Goal: Task Accomplishment & Management: Manage account settings

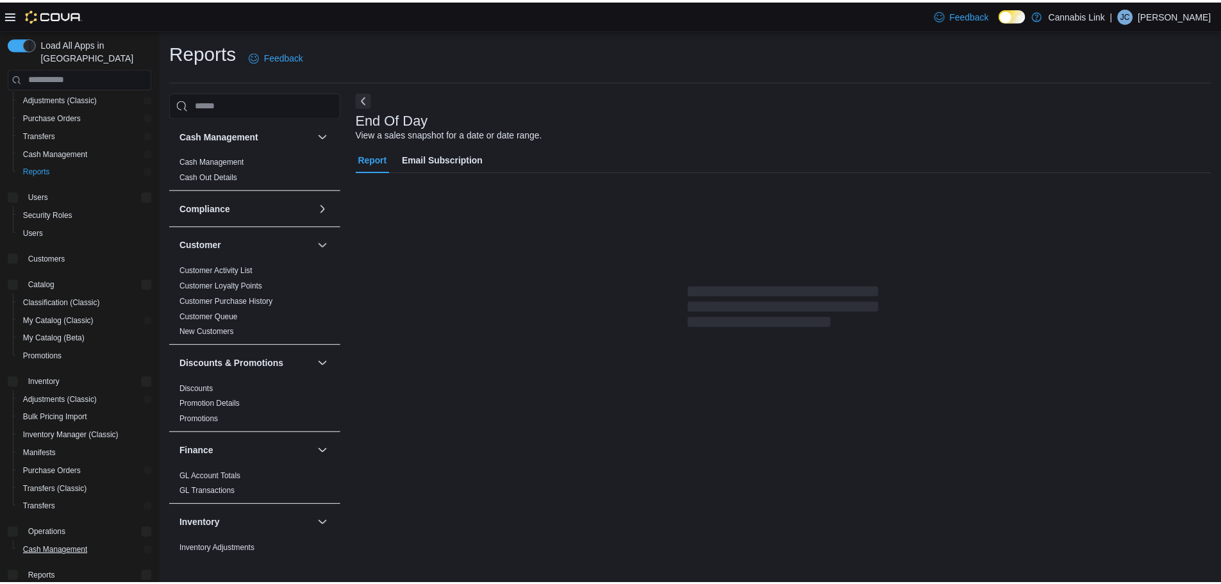
scroll to position [64, 0]
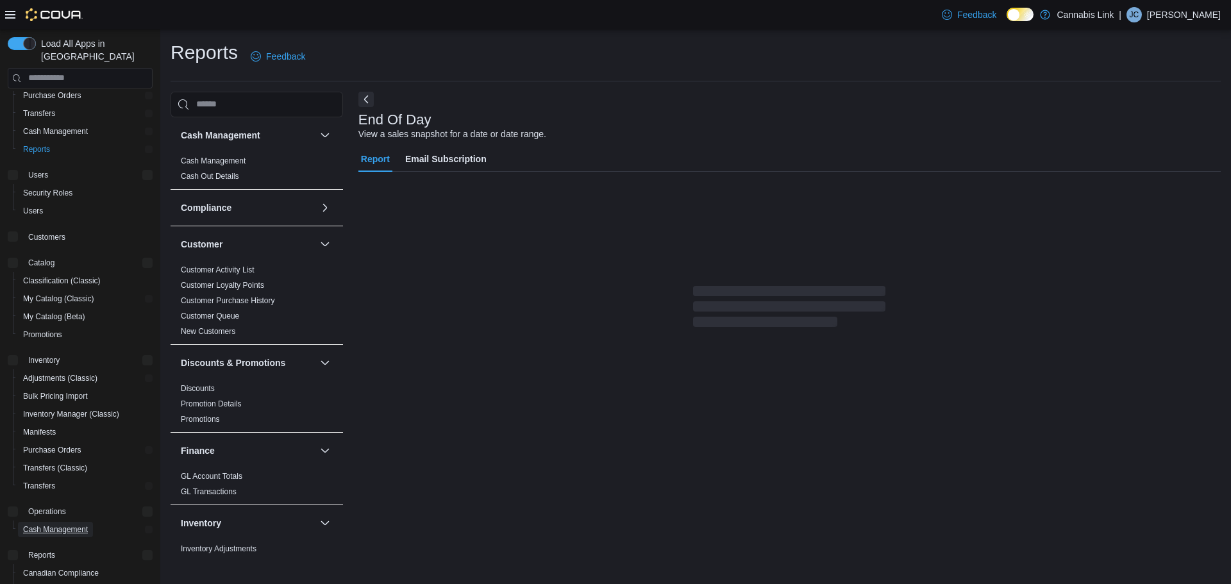
click at [58, 524] on span "Cash Management" at bounding box center [55, 529] width 65 height 10
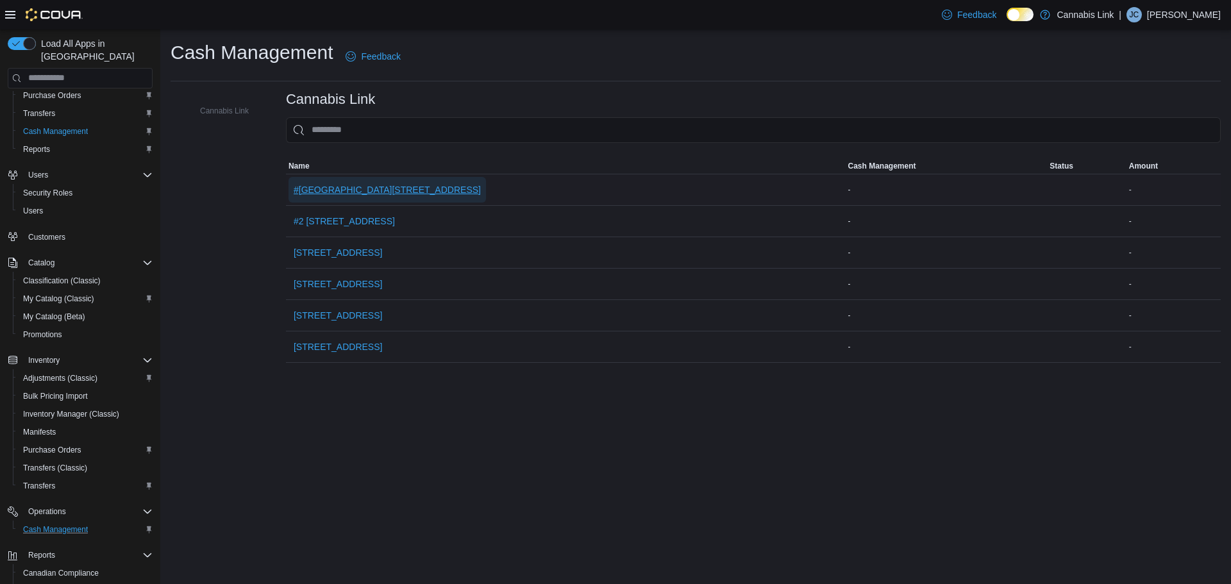
click at [405, 181] on span "#[GEOGRAPHIC_DATA][STREET_ADDRESS]" at bounding box center [387, 190] width 187 height 26
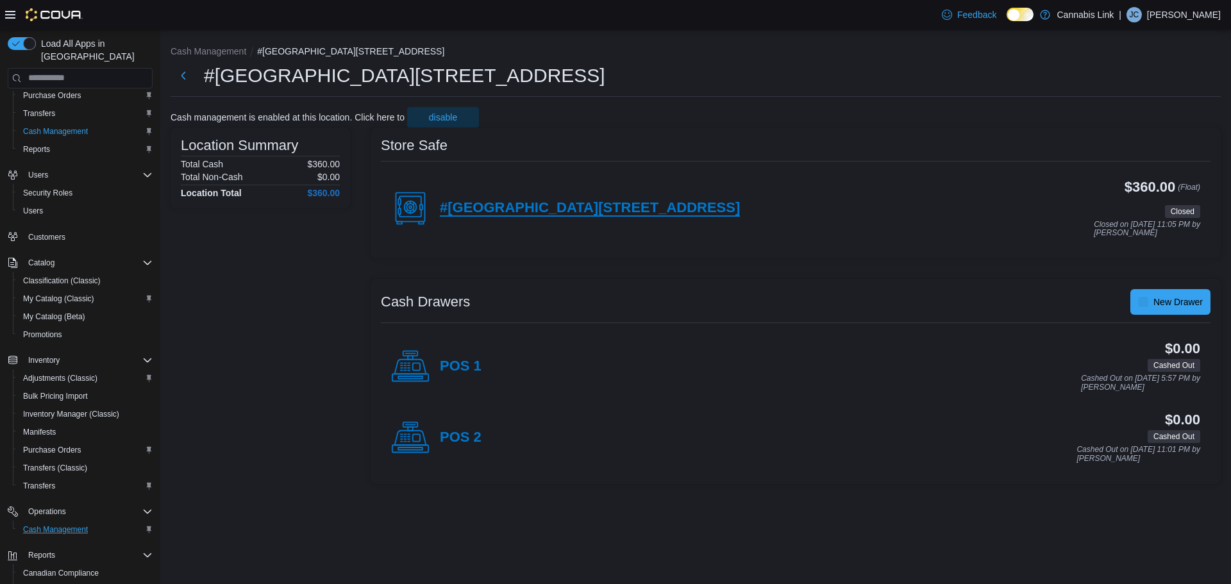
click at [605, 211] on h4 "#[GEOGRAPHIC_DATA][STREET_ADDRESS]" at bounding box center [590, 208] width 300 height 17
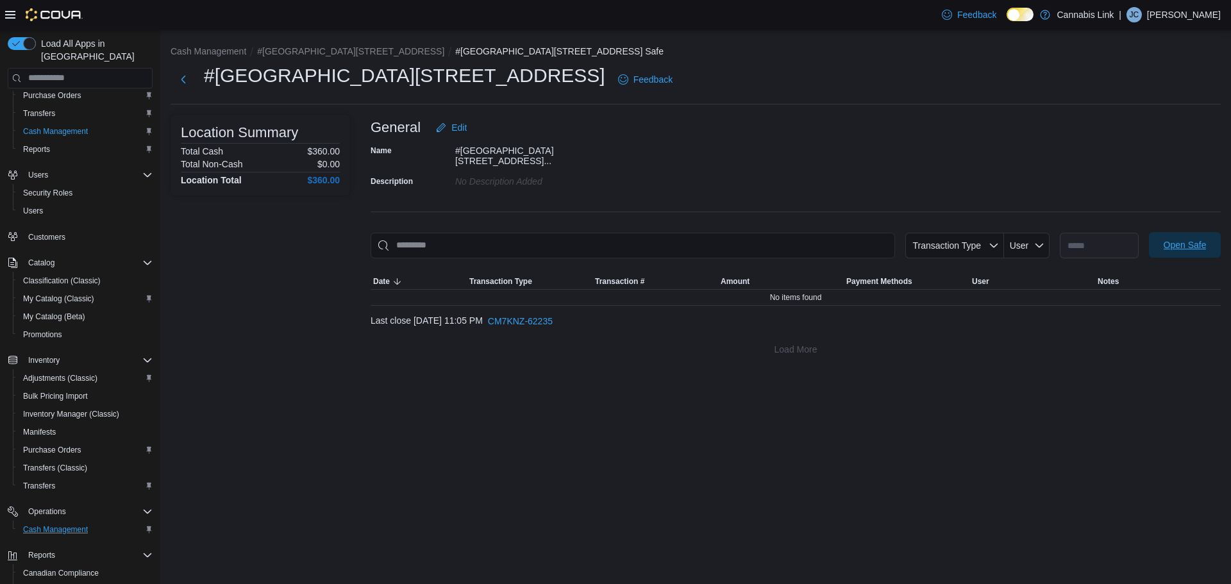
click at [1167, 238] on span "Open Safe" at bounding box center [1185, 244] width 43 height 13
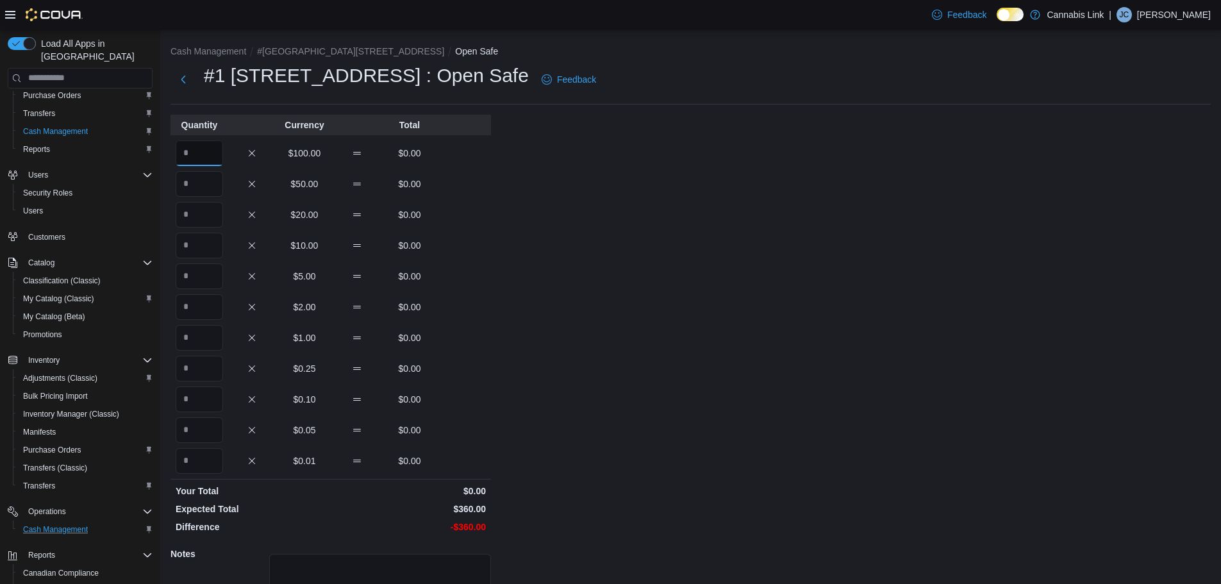
click at [206, 156] on input "Quantity" at bounding box center [199, 153] width 47 height 26
type input "*"
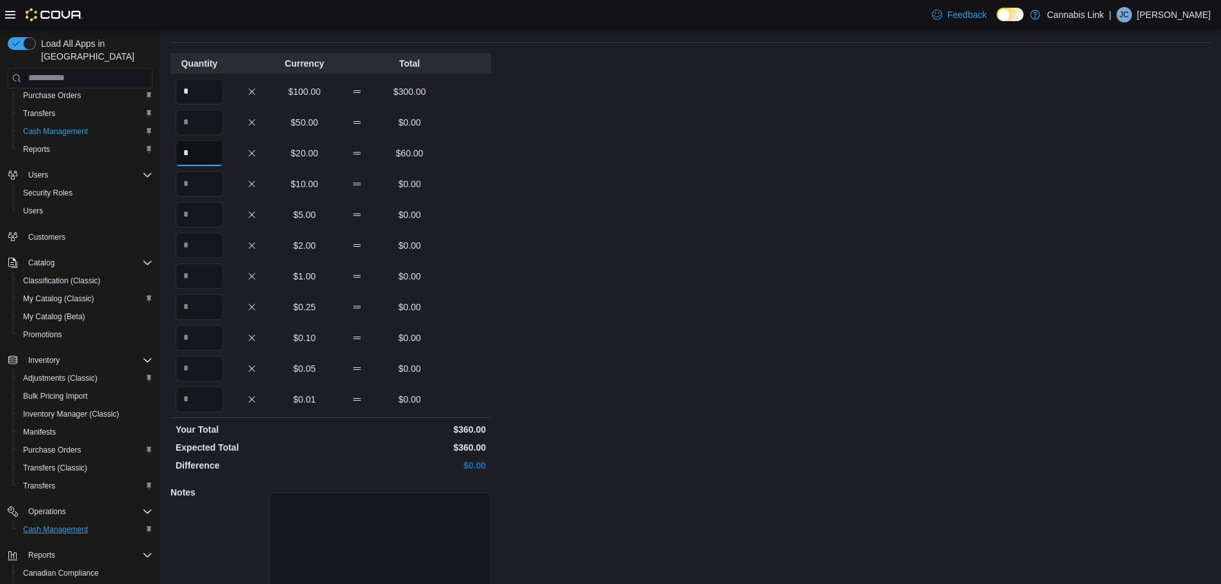
scroll to position [114, 0]
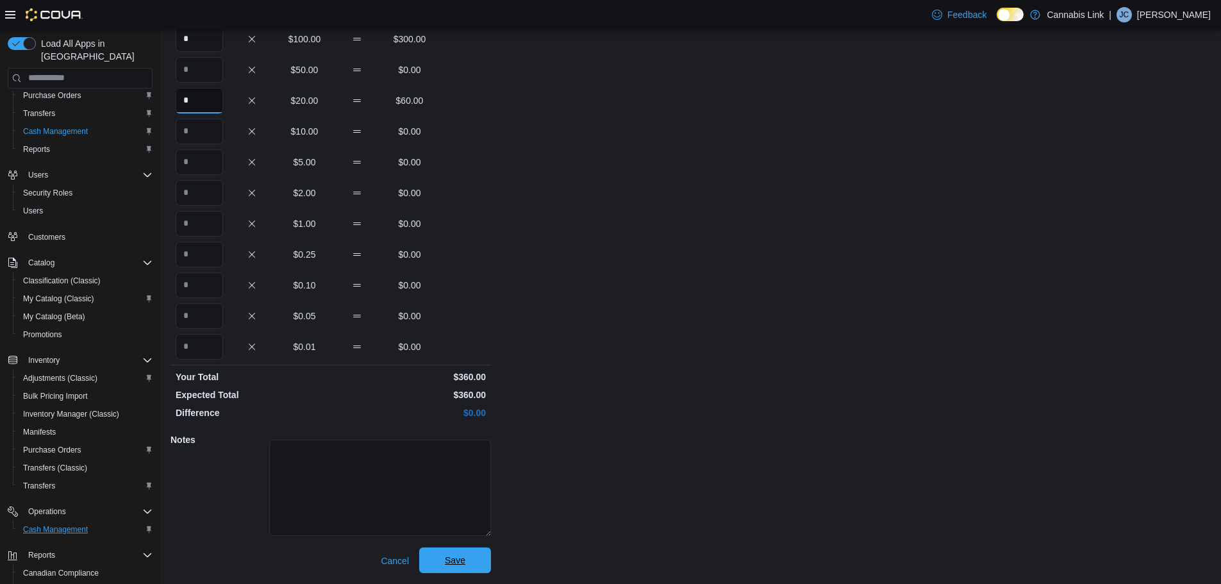
type input "*"
click at [474, 563] on span "Save" at bounding box center [455, 560] width 56 height 26
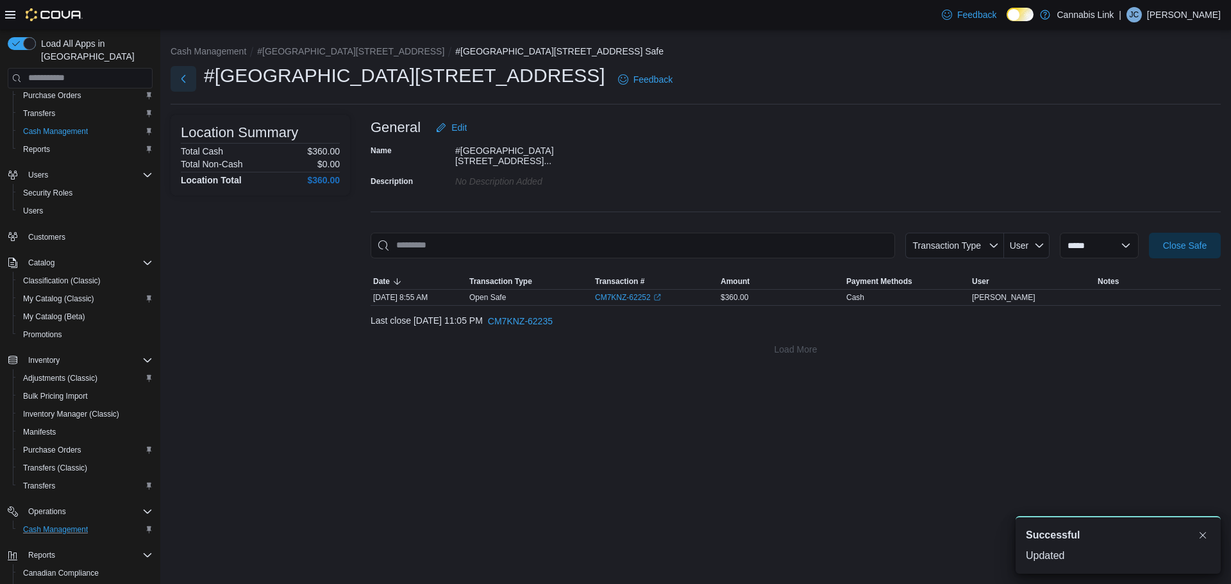
click at [188, 85] on button "Next" at bounding box center [184, 79] width 26 height 26
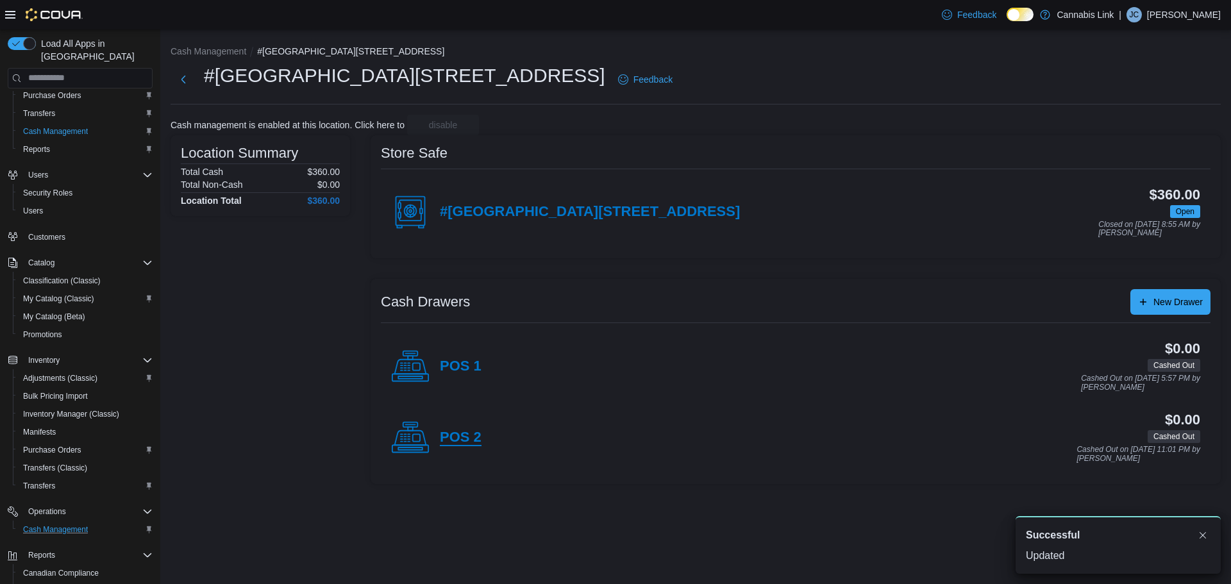
click at [458, 433] on h4 "POS 2" at bounding box center [461, 438] width 42 height 17
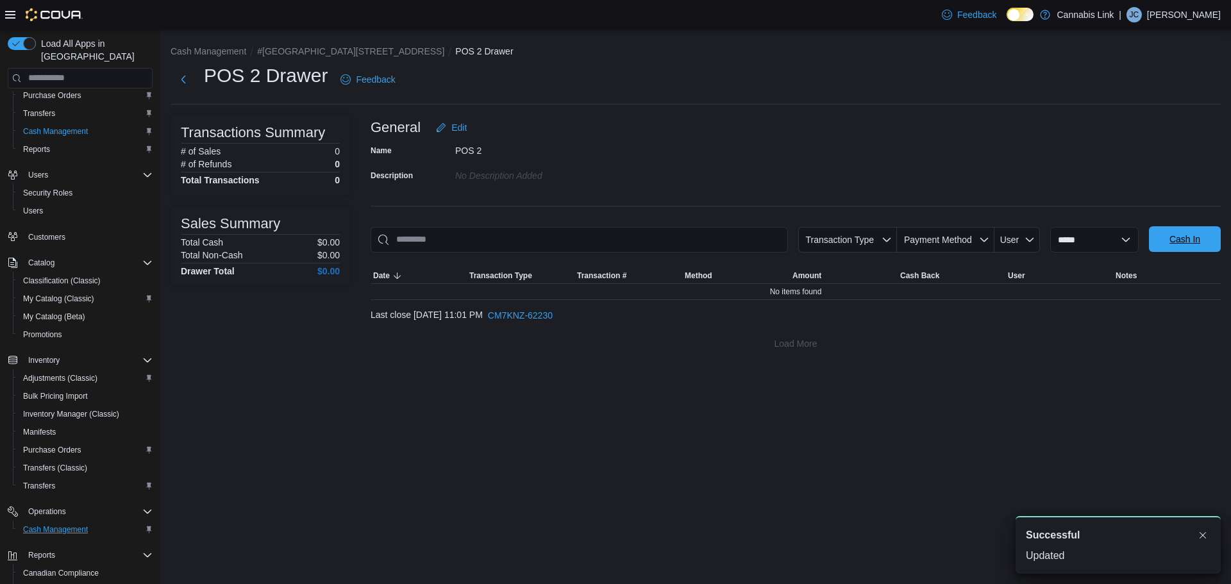
click at [1167, 240] on span "Cash In" at bounding box center [1184, 239] width 56 height 26
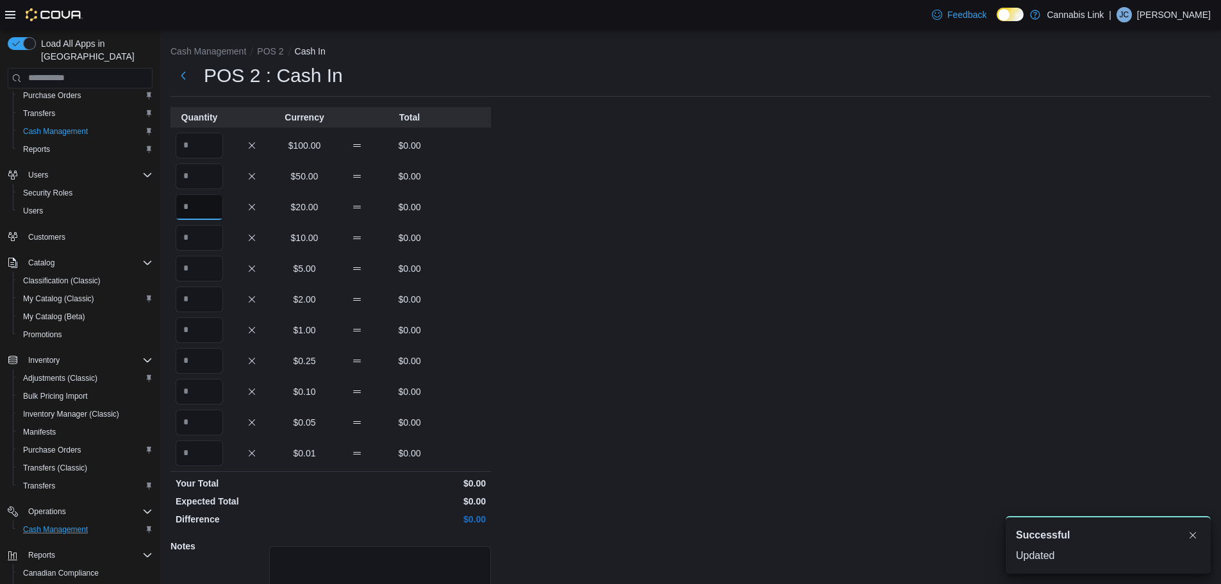
click at [203, 210] on input "Quantity" at bounding box center [199, 207] width 47 height 26
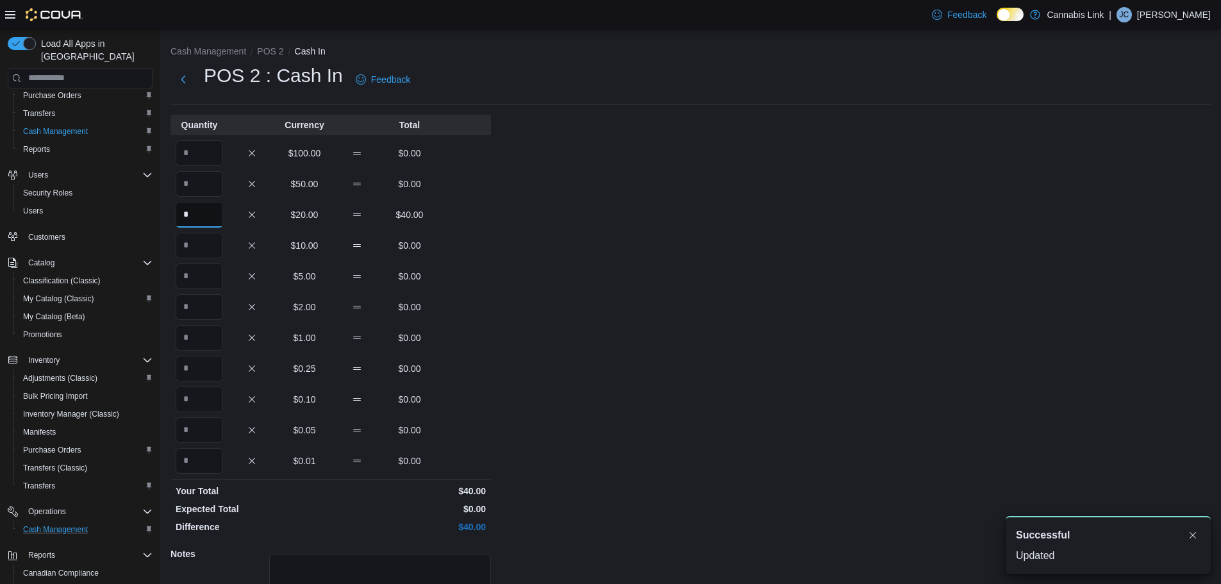
type input "*"
type input "**"
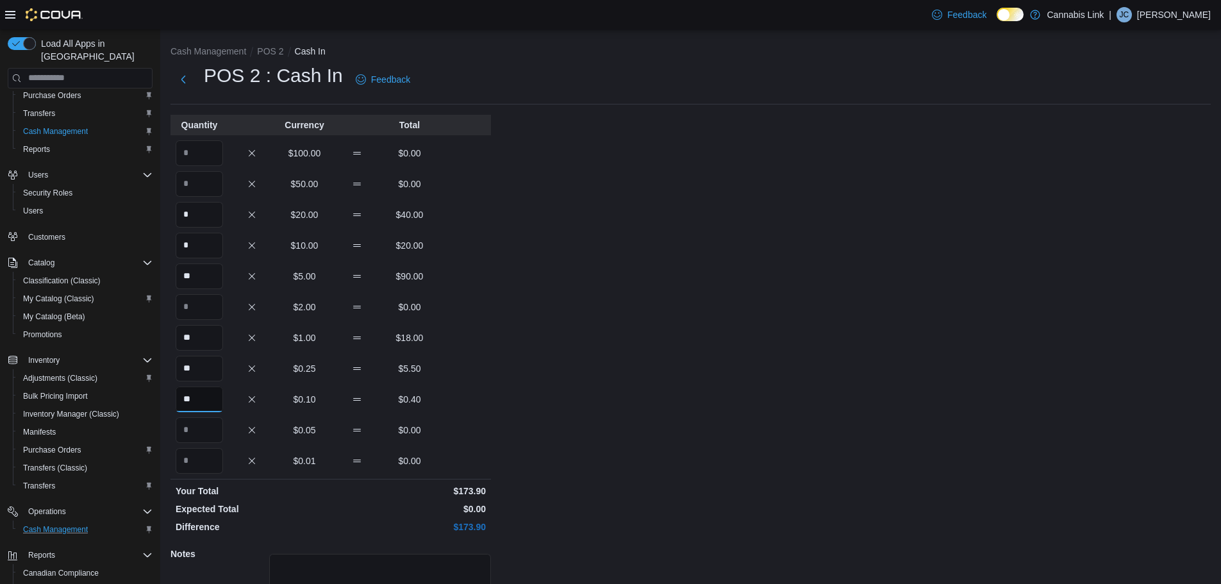
type input "**"
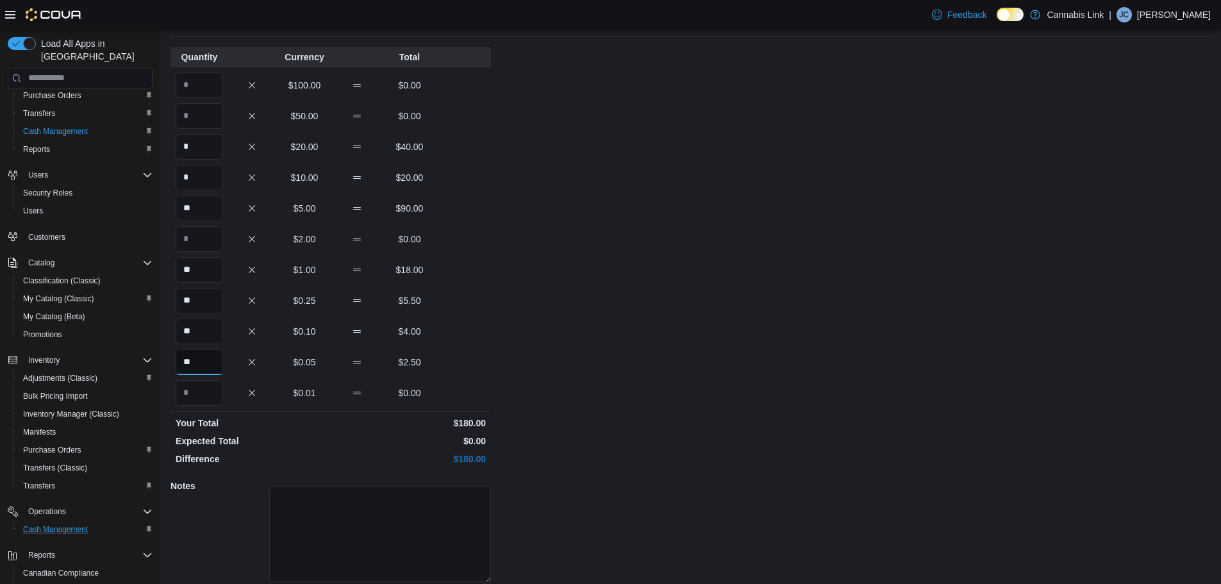
scroll to position [114, 0]
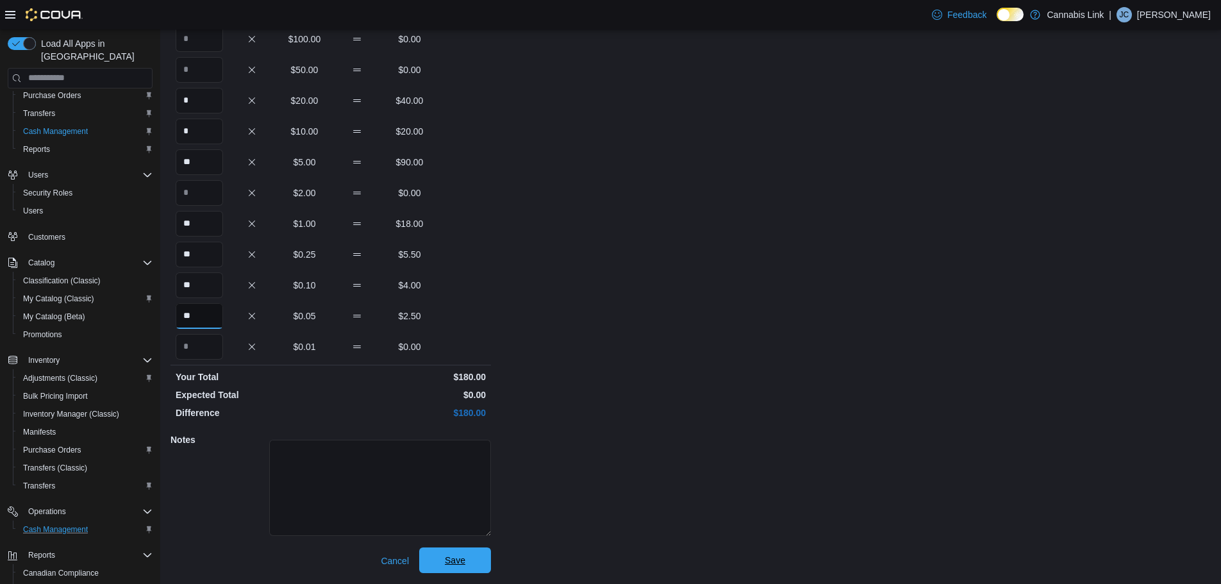
type input "**"
click at [460, 553] on span "Save" at bounding box center [455, 560] width 56 height 26
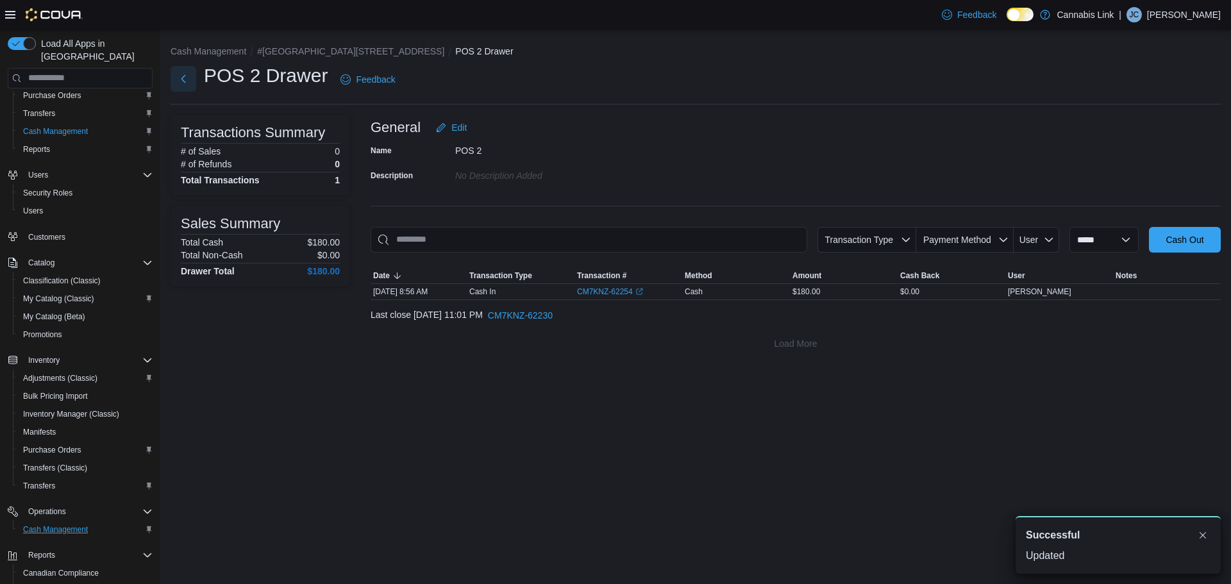
click at [186, 79] on button "Next" at bounding box center [184, 79] width 26 height 26
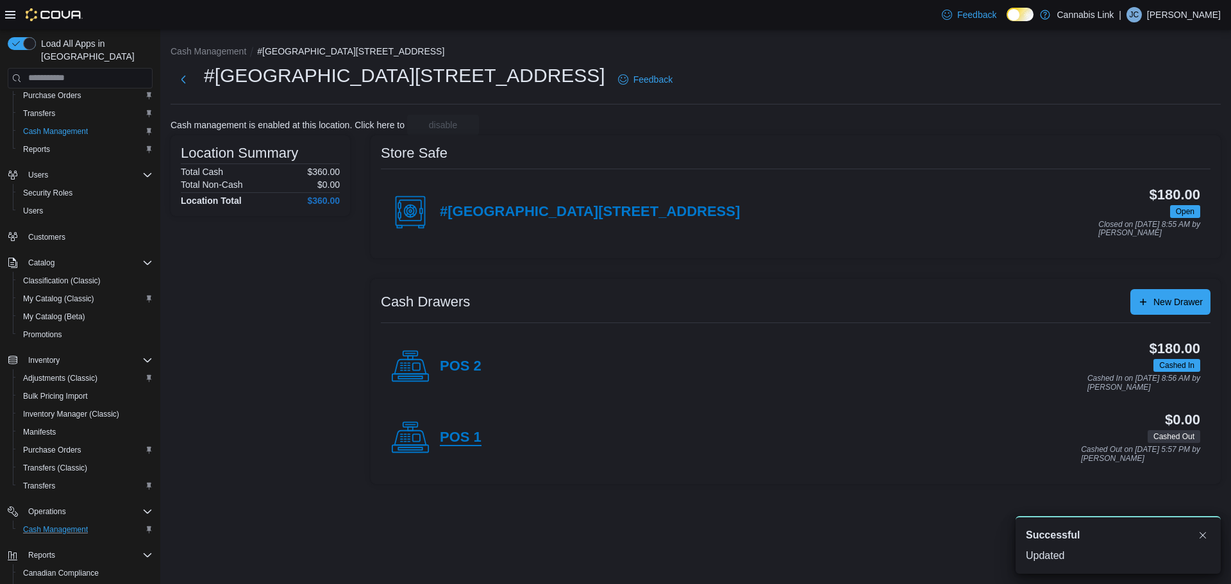
click at [456, 430] on h4 "POS 1" at bounding box center [461, 438] width 42 height 17
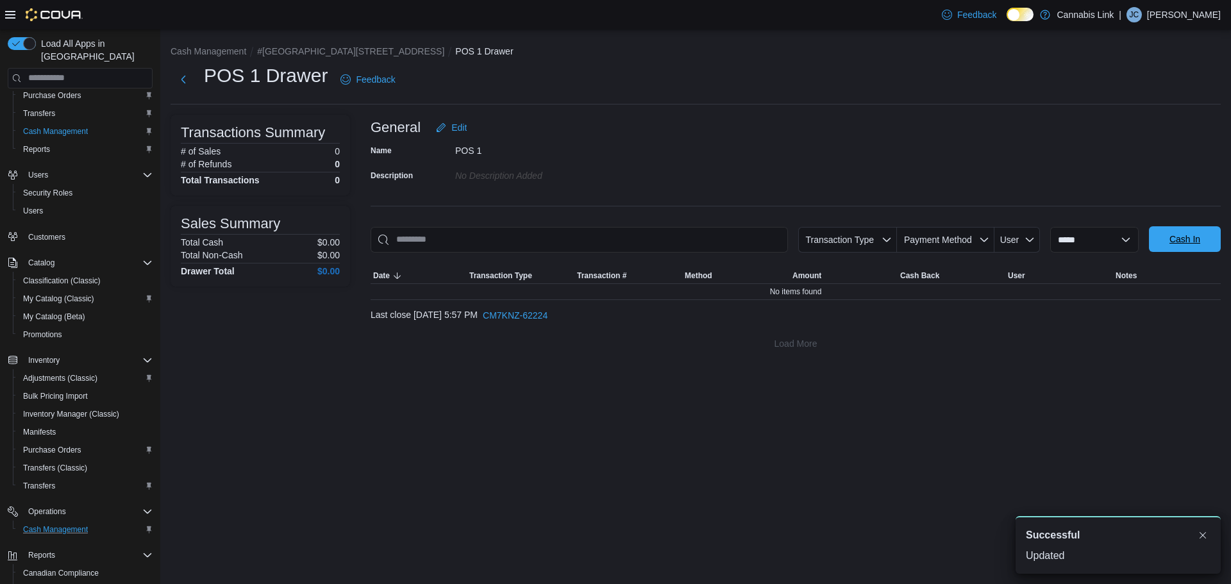
click at [1173, 241] on span "Cash In" at bounding box center [1184, 239] width 31 height 13
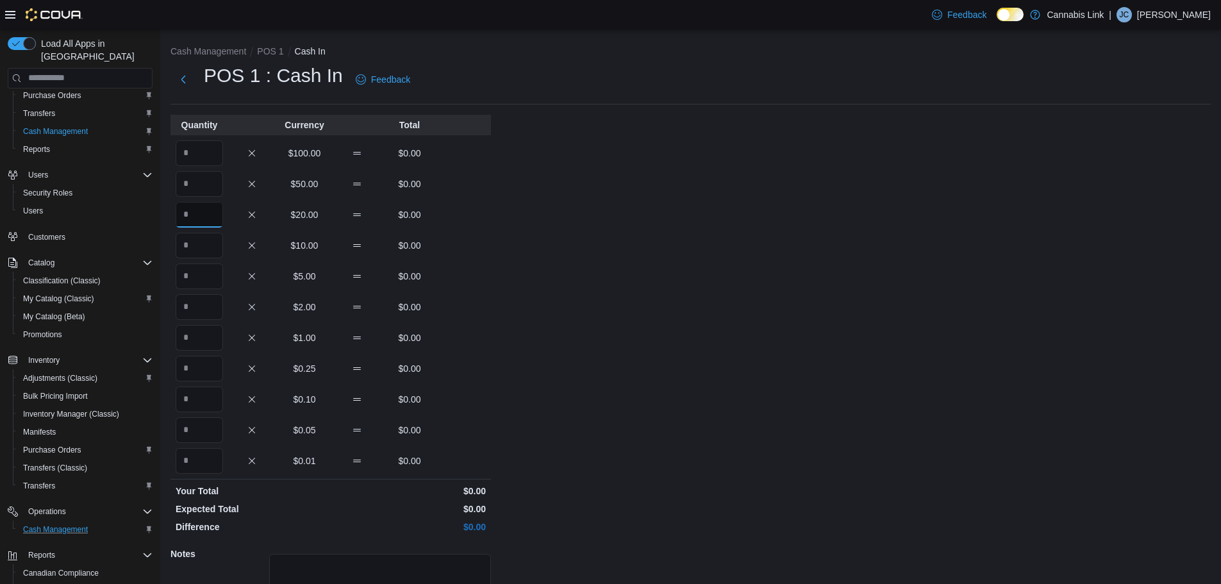
click at [196, 226] on input "Quantity" at bounding box center [199, 215] width 47 height 26
type input "*"
click at [185, 215] on input "Quantity" at bounding box center [199, 215] width 47 height 26
type input "*"
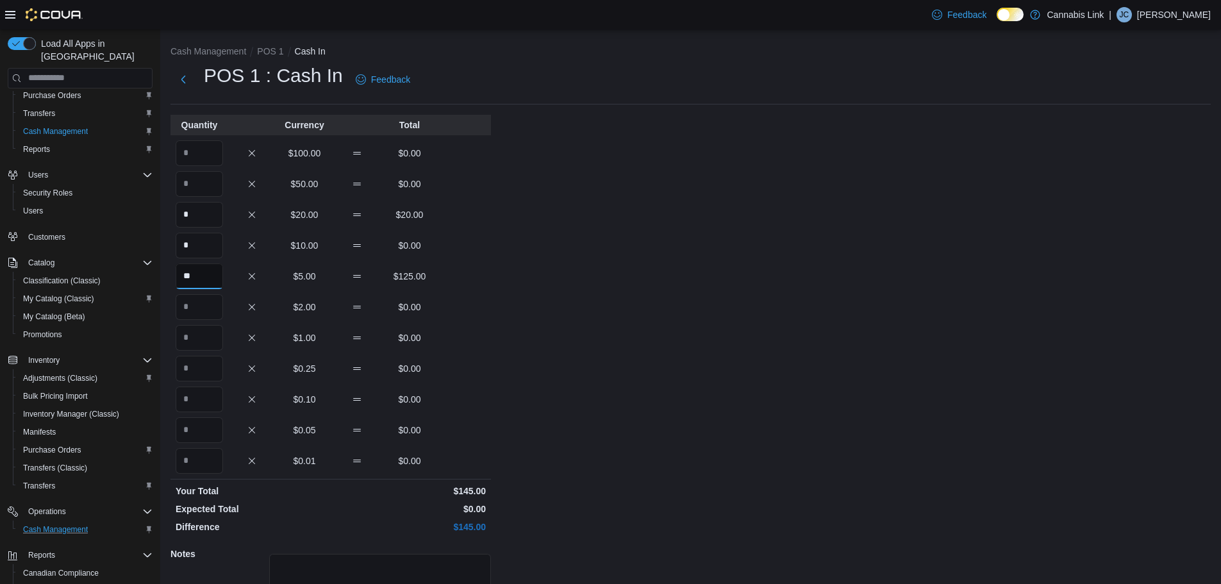
type input "**"
type input "*"
type input "**"
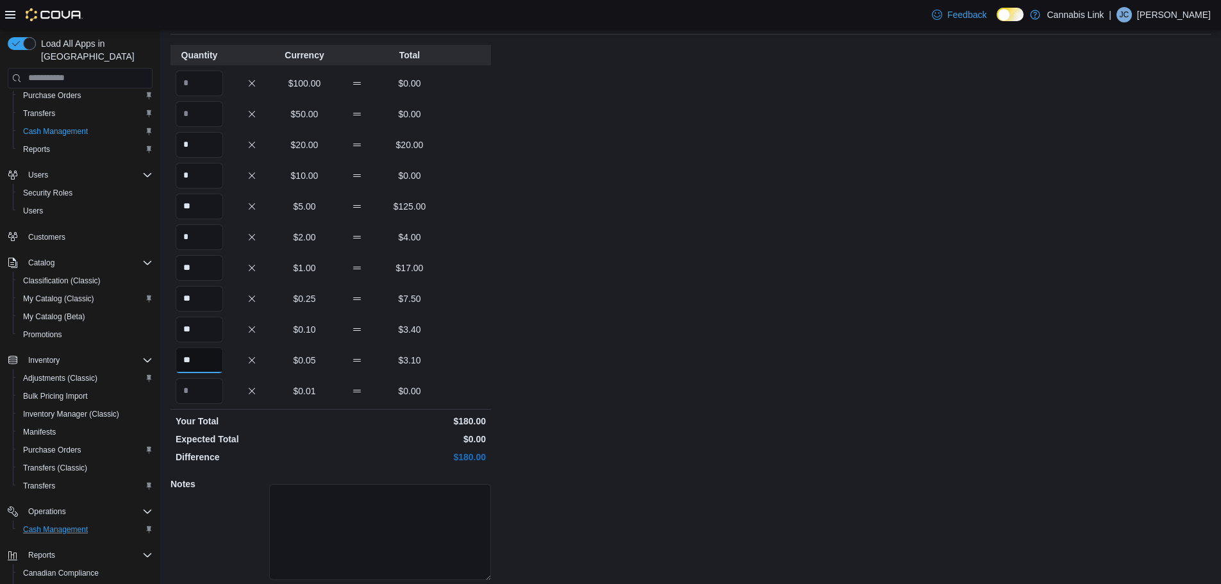
scroll to position [114, 0]
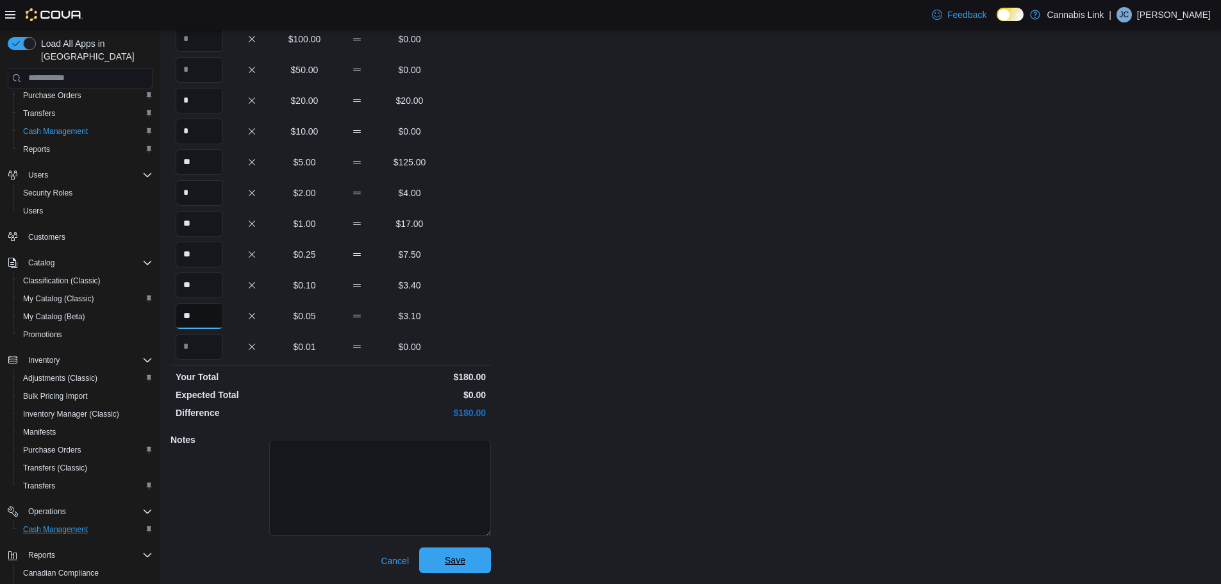
type input "**"
click at [487, 553] on button "Save" at bounding box center [455, 560] width 72 height 26
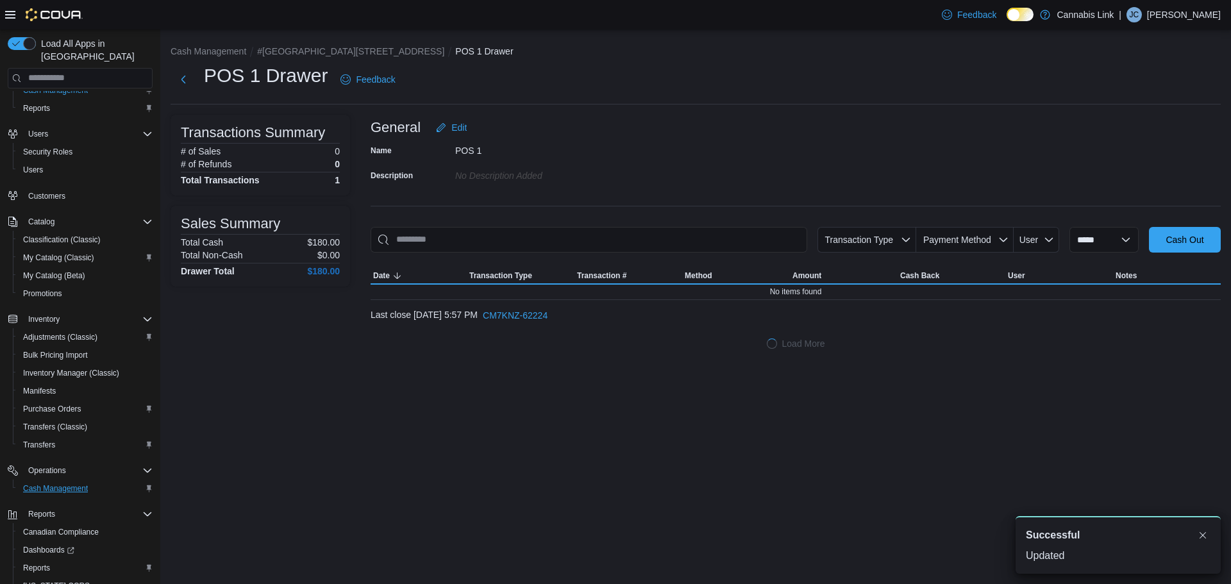
scroll to position [128, 0]
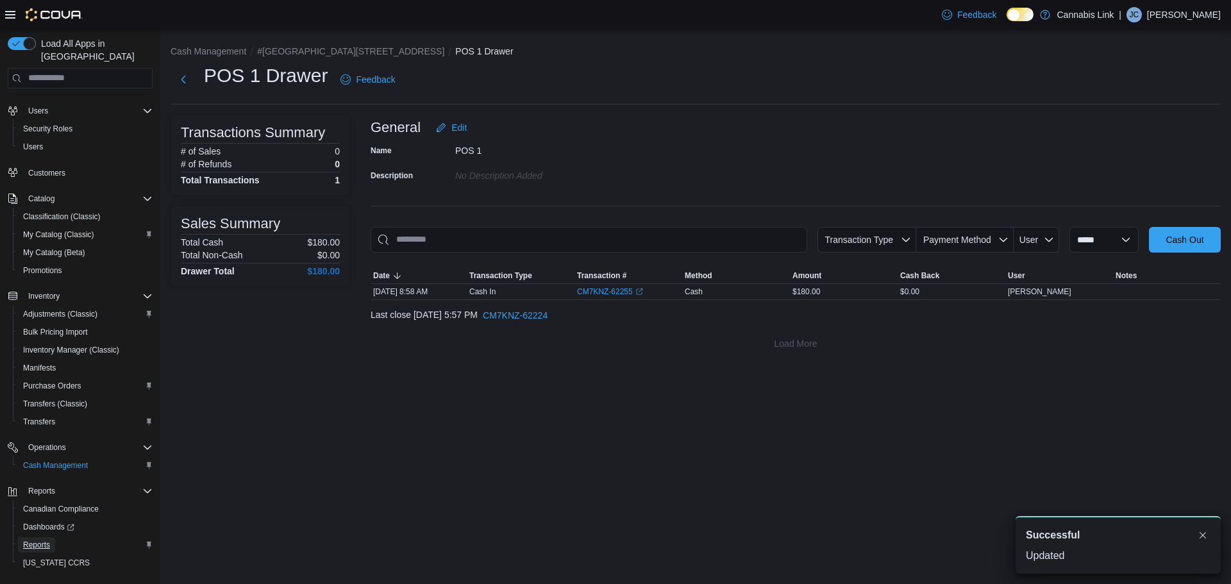
click at [38, 540] on span "Reports" at bounding box center [36, 545] width 27 height 10
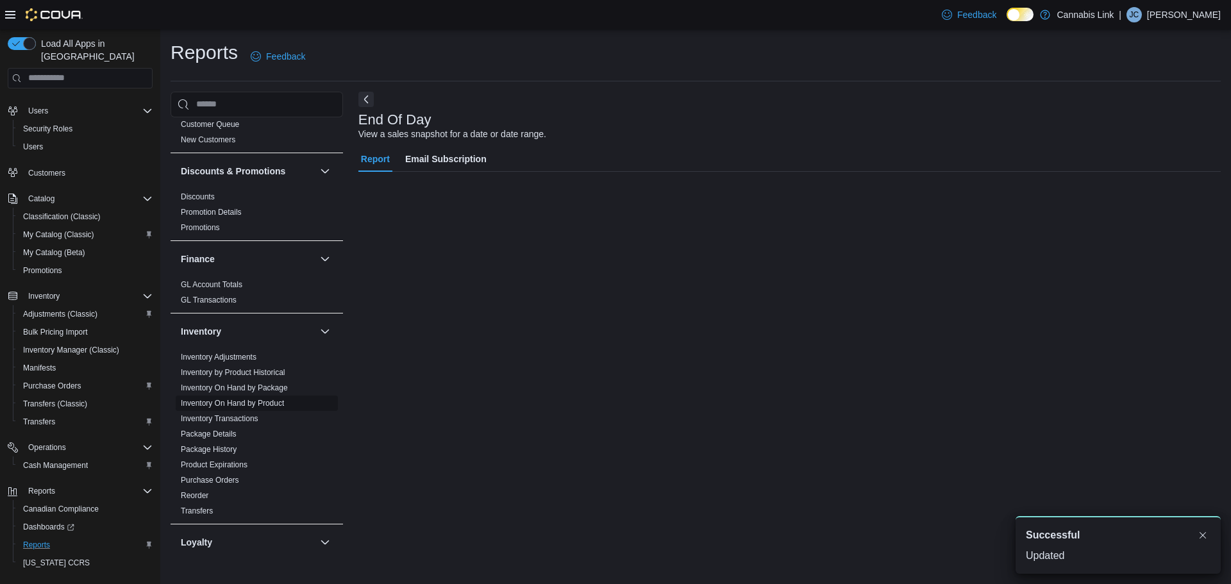
scroll to position [192, 0]
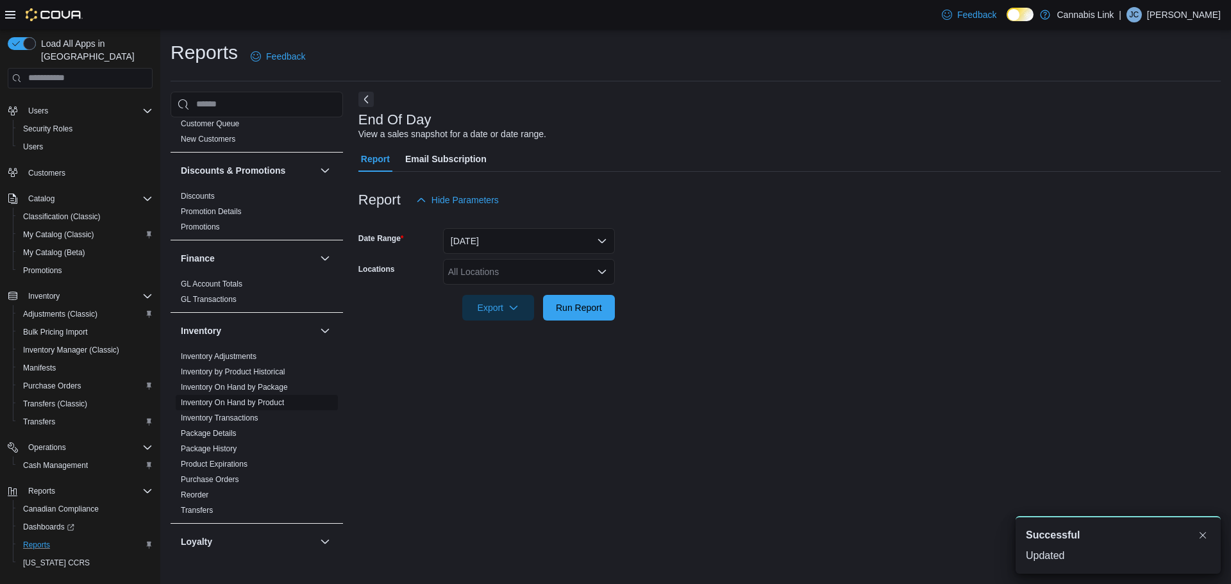
click at [278, 399] on link "Inventory On Hand by Product" at bounding box center [232, 402] width 103 height 9
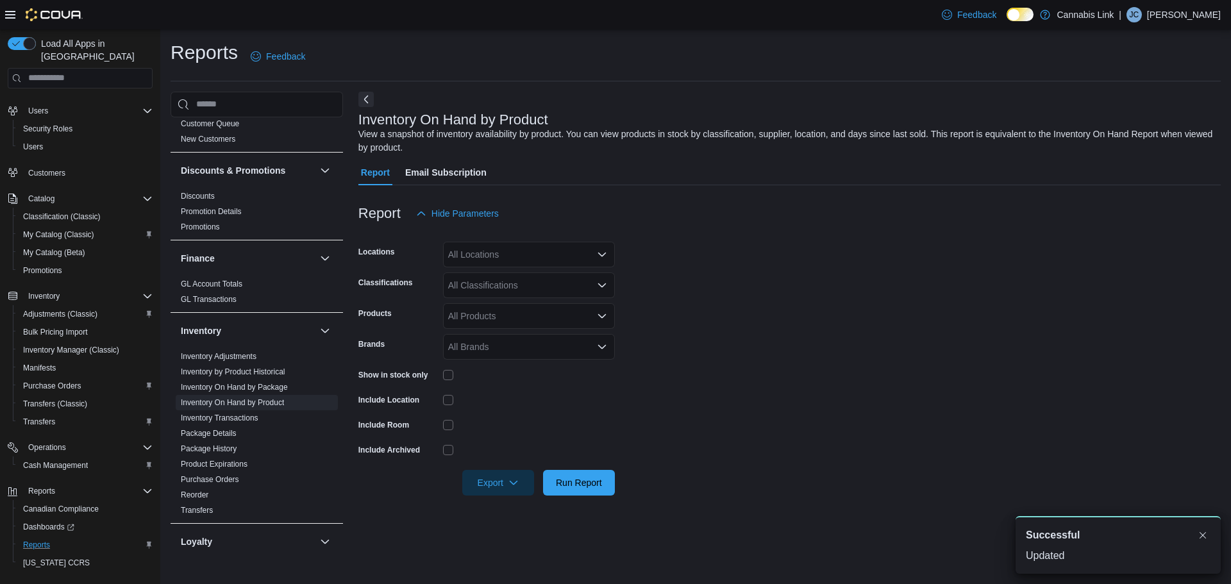
click at [496, 246] on div "All Locations" at bounding box center [529, 255] width 172 height 26
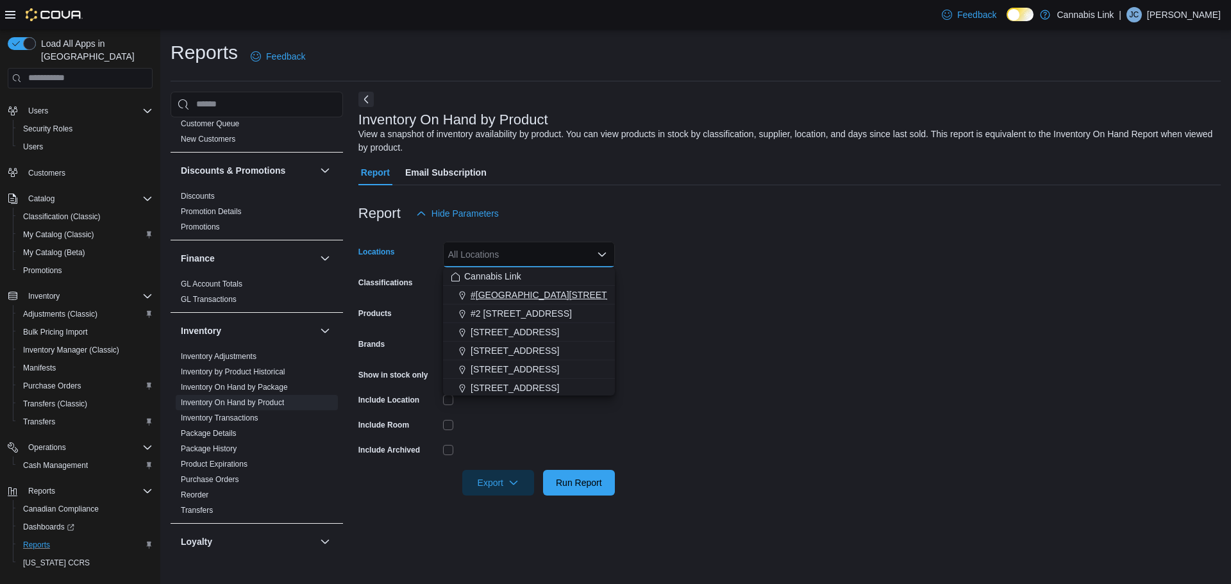
click at [522, 293] on span "#[GEOGRAPHIC_DATA][STREET_ADDRESS]" at bounding box center [564, 294] width 187 height 13
click at [837, 337] on form "Locations #1 1175 Hyde Park Road, Unit 2B Combo box. Selected. #1 1175 Hyde Par…" at bounding box center [789, 360] width 862 height 269
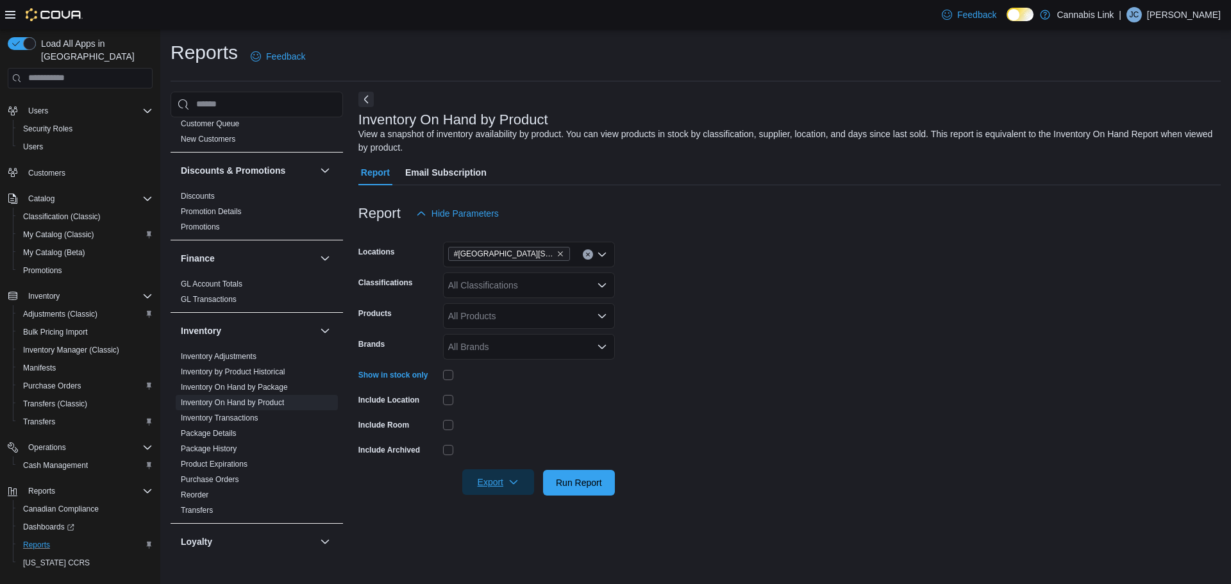
click at [505, 479] on span "Export" at bounding box center [498, 482] width 56 height 26
click at [502, 411] on button "Export to Excel" at bounding box center [499, 406] width 73 height 26
click at [62, 460] on span "Cash Management" at bounding box center [55, 465] width 65 height 10
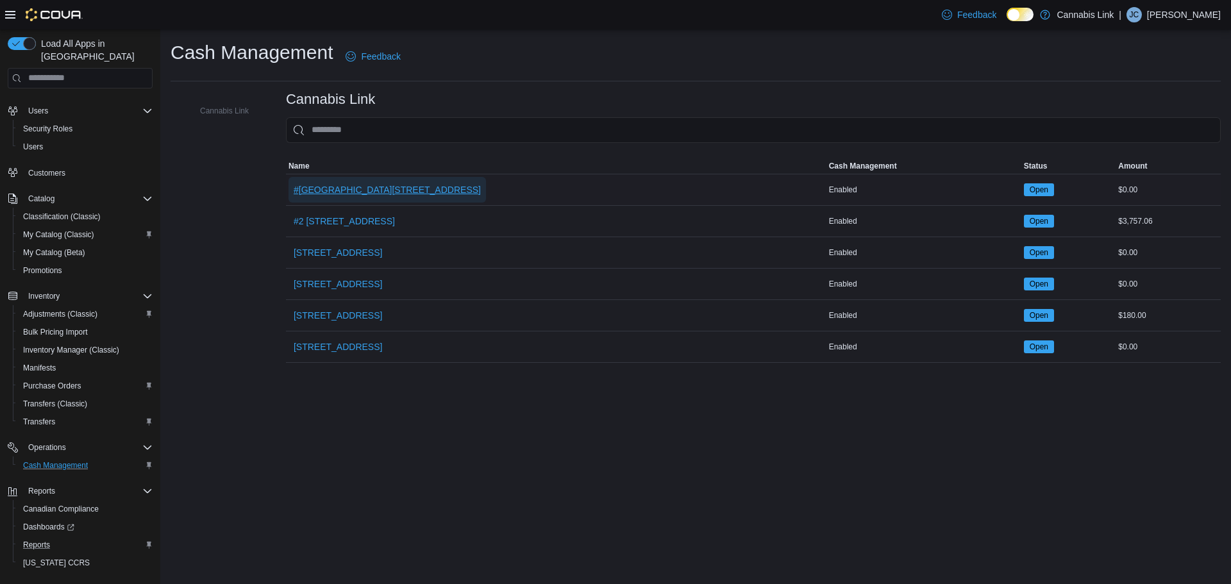
click at [359, 192] on span "#[GEOGRAPHIC_DATA][STREET_ADDRESS]" at bounding box center [387, 189] width 187 height 13
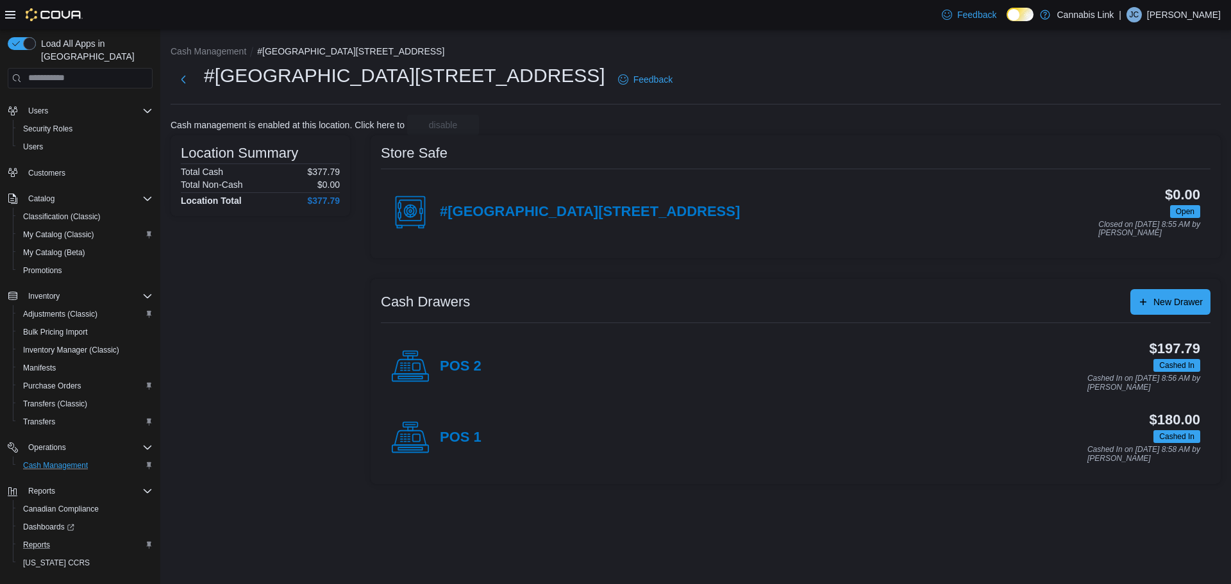
click at [561, 231] on div "#[GEOGRAPHIC_DATA][STREET_ADDRESS]" at bounding box center [565, 212] width 349 height 38
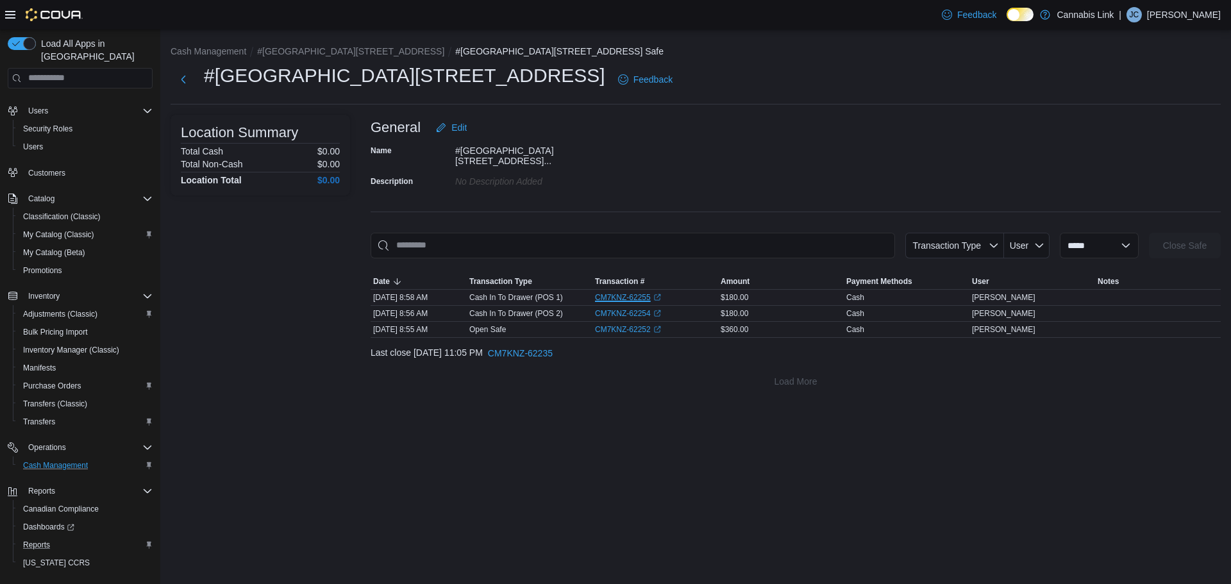
click at [622, 294] on link "CM7KNZ-62255 (opens in a new tab or window)" at bounding box center [628, 297] width 66 height 10
click at [615, 310] on link "CM7KNZ-62254 (opens in a new tab or window)" at bounding box center [628, 313] width 66 height 10
